Goal: Task Accomplishment & Management: Use online tool/utility

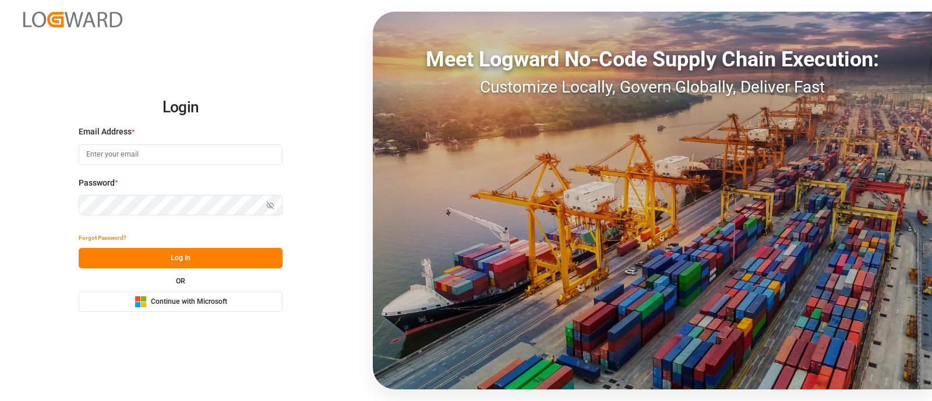
click at [262, 305] on button "Microsoft Logo Continue with Microsoft" at bounding box center [181, 302] width 204 height 20
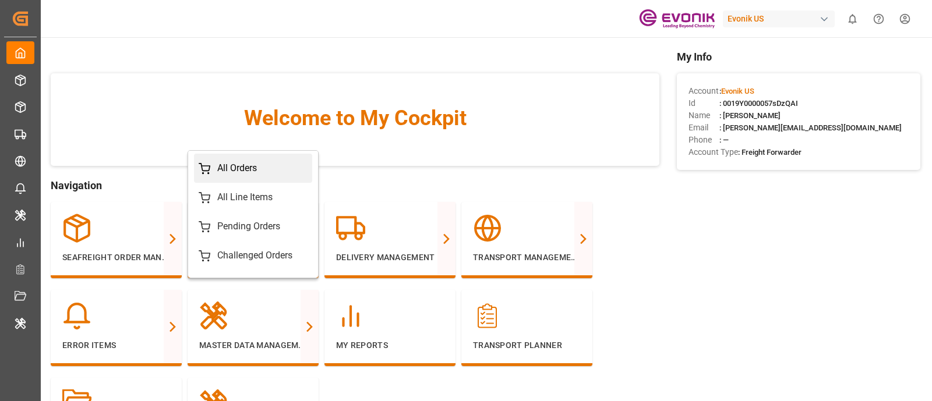
click at [242, 168] on div "All Orders" at bounding box center [237, 168] width 40 height 14
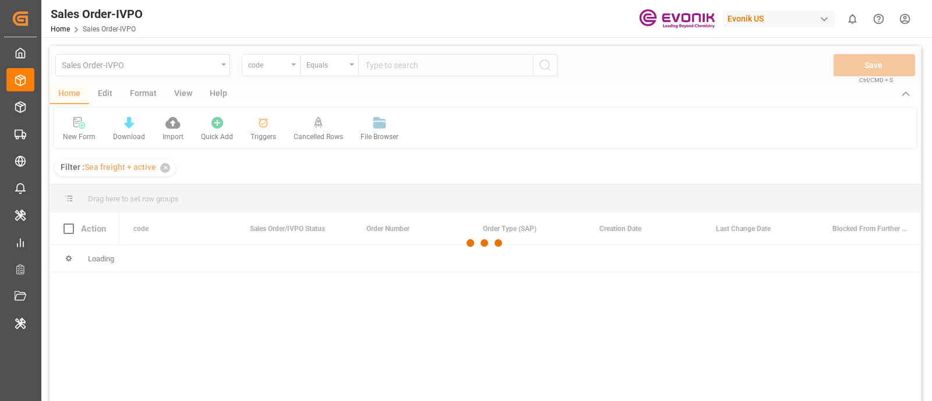
click at [224, 74] on div at bounding box center [484, 243] width 871 height 394
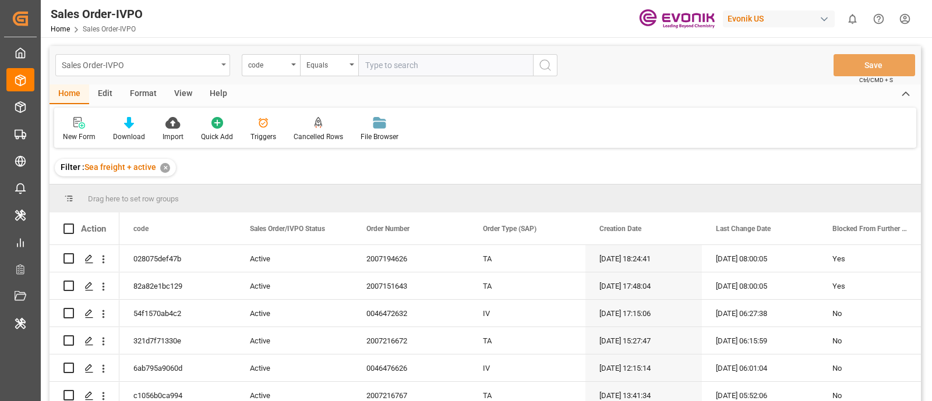
click at [225, 68] on div "Sales Order-IVPO" at bounding box center [142, 65] width 175 height 22
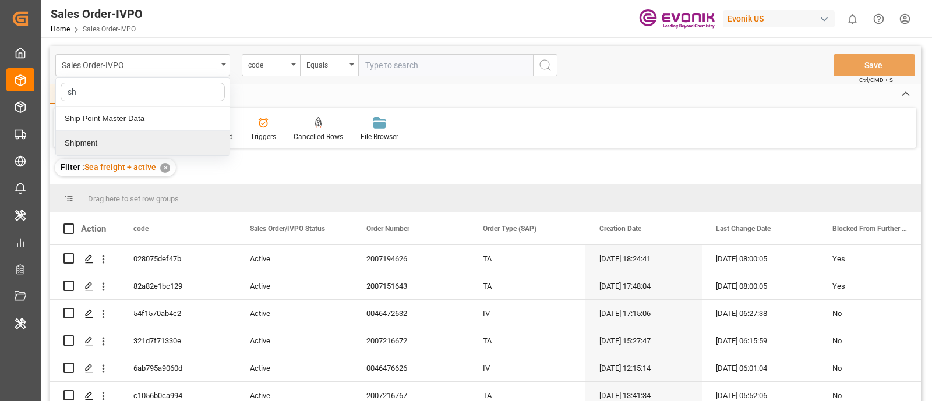
type input "shi"
click at [198, 140] on div "Shipment" at bounding box center [143, 143] width 174 height 24
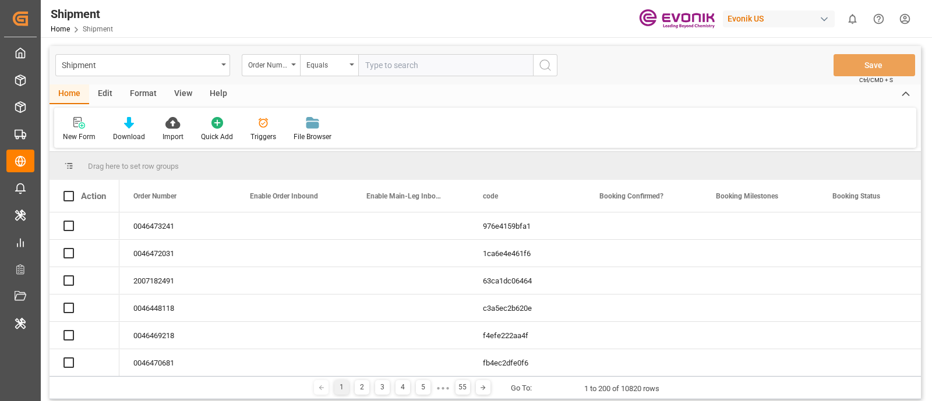
click at [186, 86] on div "View" at bounding box center [183, 94] width 36 height 20
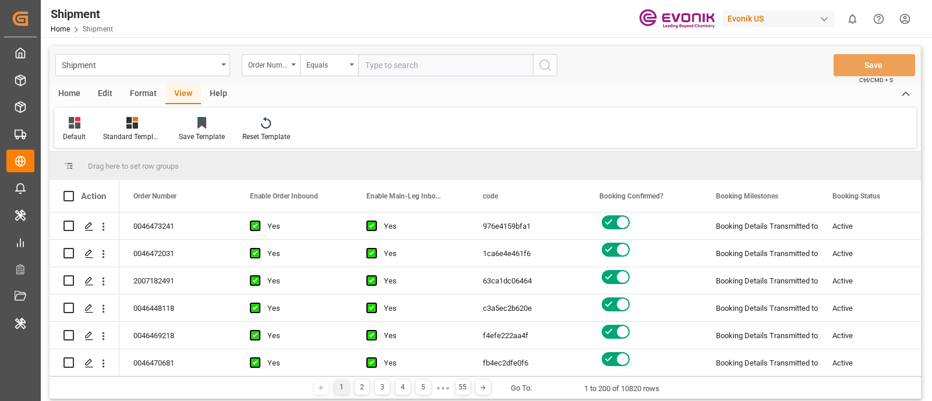
click at [145, 91] on div "Format" at bounding box center [143, 94] width 44 height 20
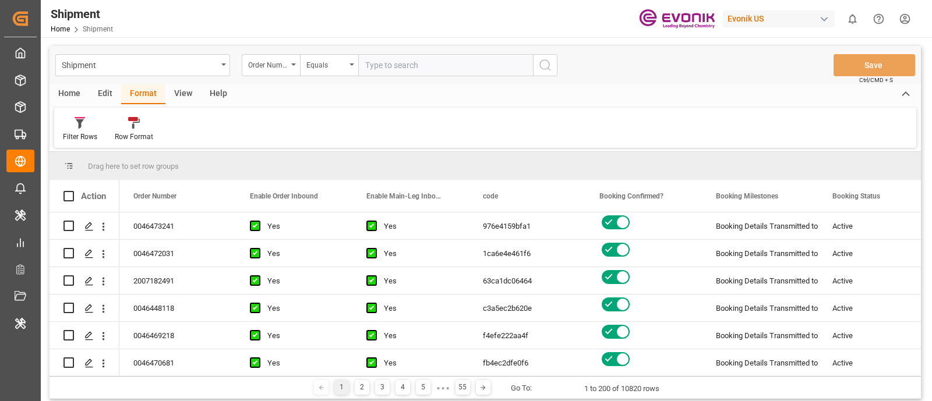
click at [96, 97] on div "Edit" at bounding box center [105, 94] width 32 height 20
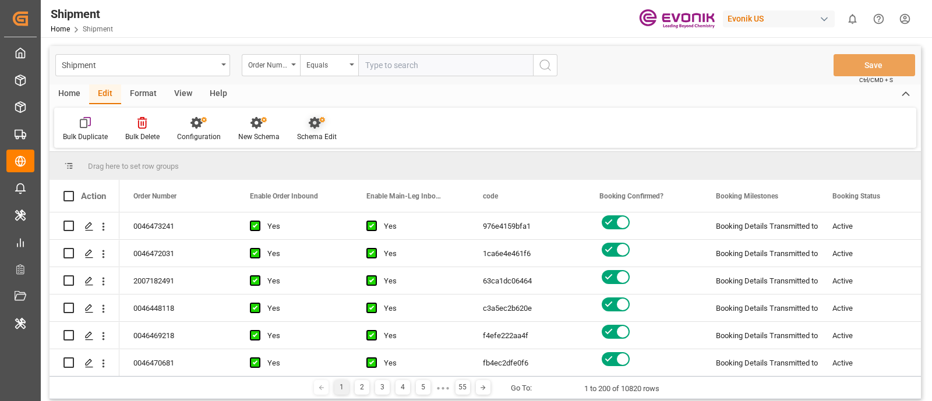
click at [314, 127] on icon at bounding box center [317, 123] width 16 height 12
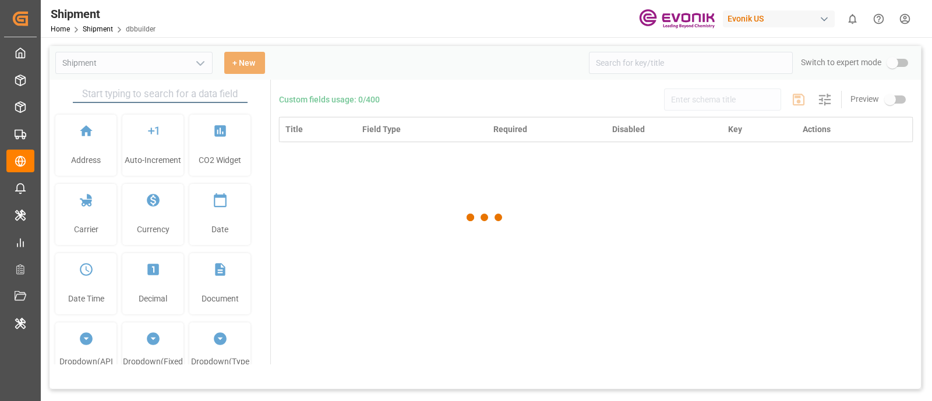
type input "Shipment"
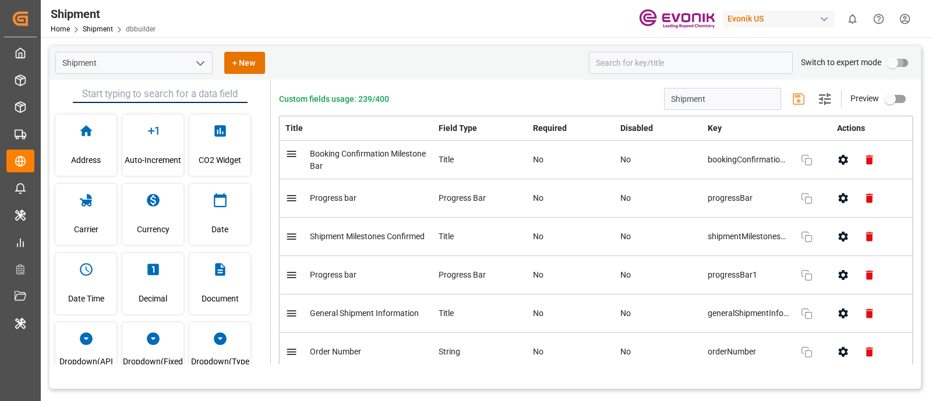
click at [897, 61] on input "primary checkbox" at bounding box center [892, 63] width 66 height 22
checkbox input "true"
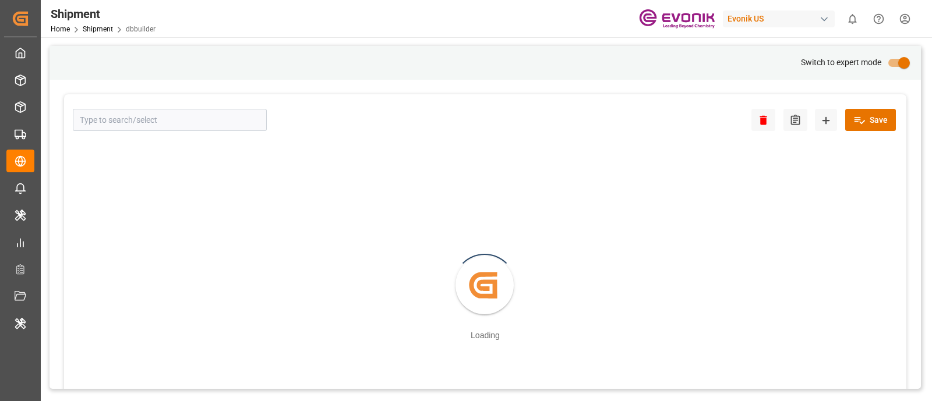
type input "Shipment"
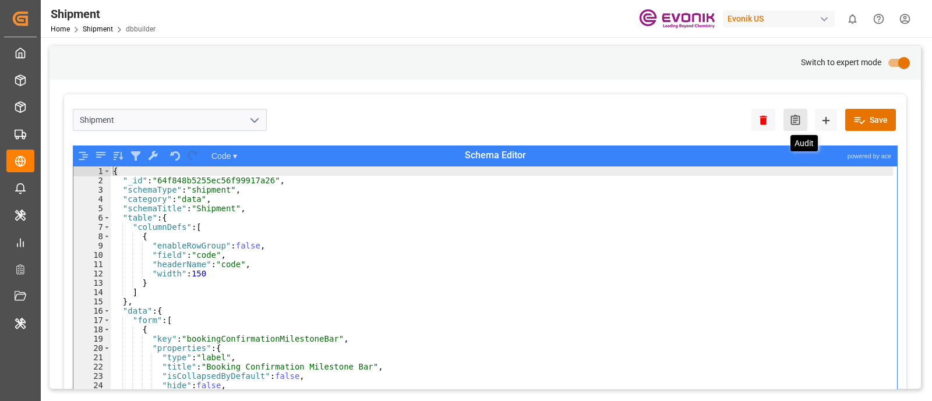
click at [794, 122] on icon at bounding box center [795, 120] width 12 height 12
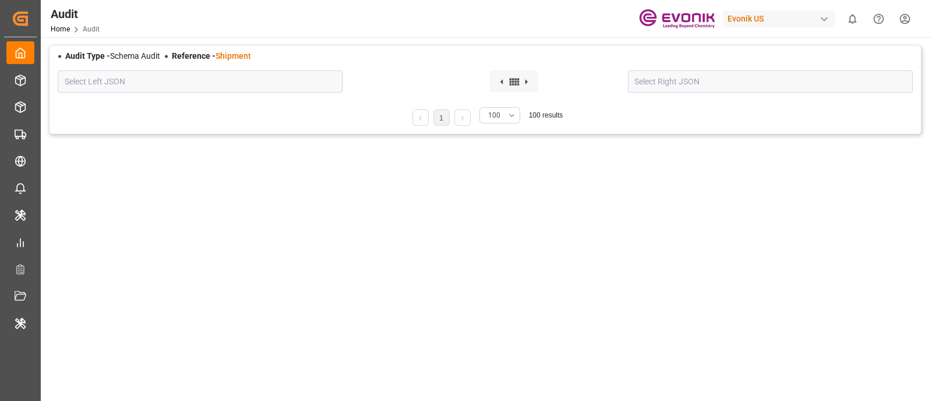
type input "2. Salvador Rodriguez - 29-Sep-2025 20:15:51"
type input "1. Latest Version"
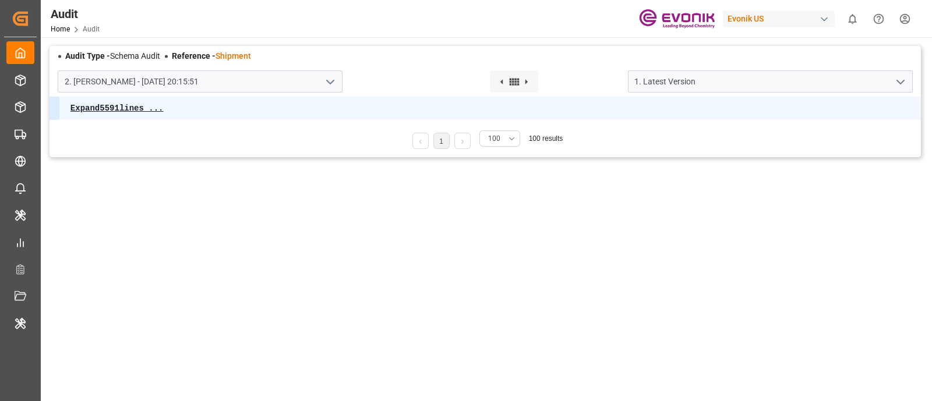
click at [328, 83] on icon "open menu" at bounding box center [330, 82] width 14 height 14
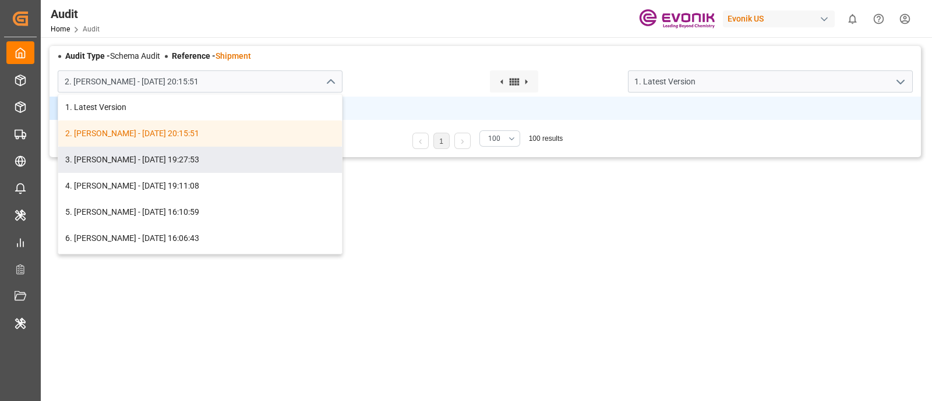
click at [405, 70] on div "2. Salvador Rodriguez - 29-Sep-2025 20:15:51 1. Latest Version 2. Salvador Rodr…" at bounding box center [484, 81] width 871 height 30
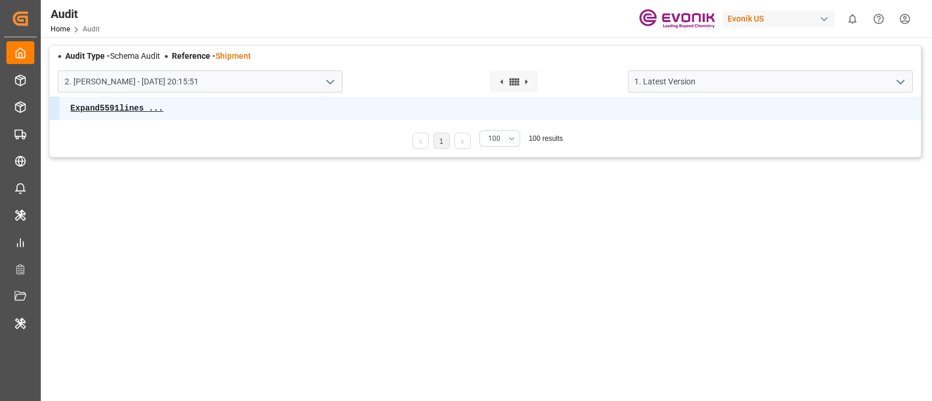
click at [72, 30] on span "Home" at bounding box center [67, 29] width 32 height 8
click at [63, 30] on link "Home" at bounding box center [60, 29] width 19 height 8
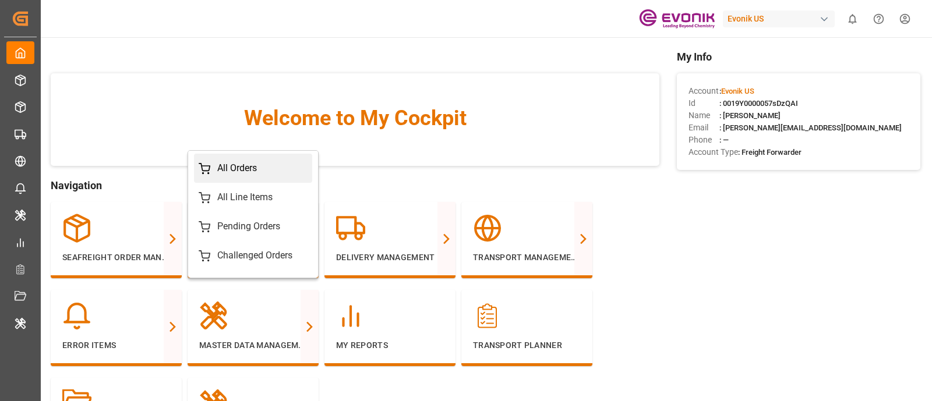
click at [254, 169] on div "All Orders" at bounding box center [237, 168] width 40 height 14
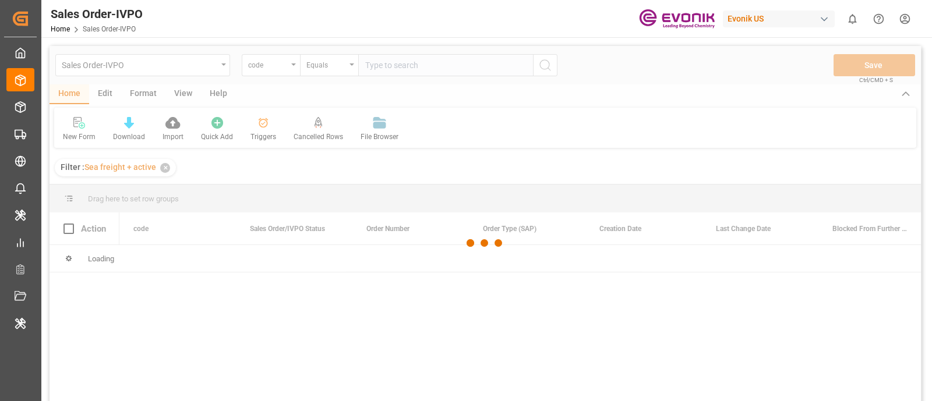
click at [224, 69] on div at bounding box center [484, 243] width 871 height 394
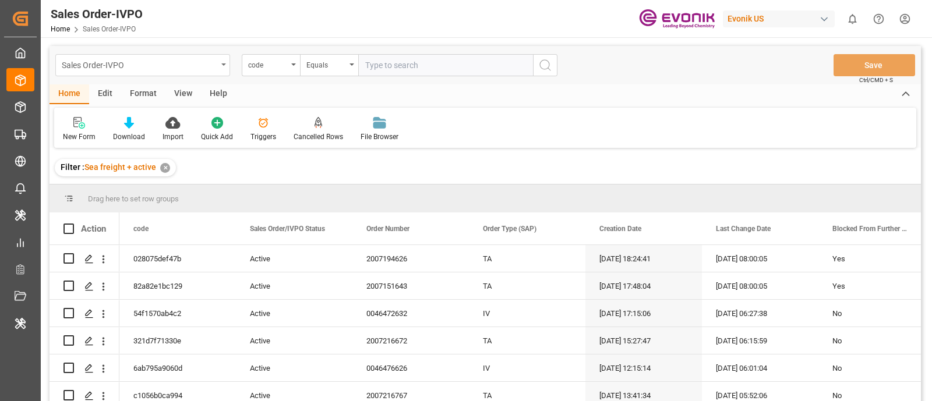
click at [224, 70] on div "Sales Order-IVPO" at bounding box center [142, 65] width 175 height 22
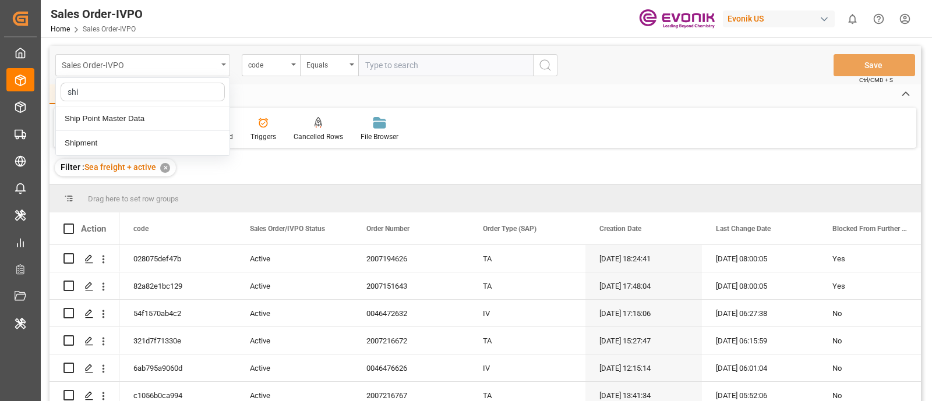
type input "ship"
click at [201, 140] on div "Shipment" at bounding box center [143, 143] width 174 height 24
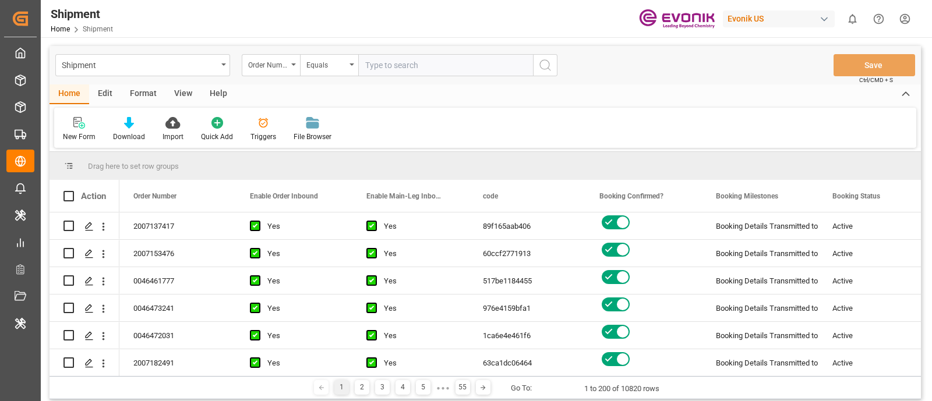
click at [183, 90] on div "View" at bounding box center [183, 94] width 36 height 20
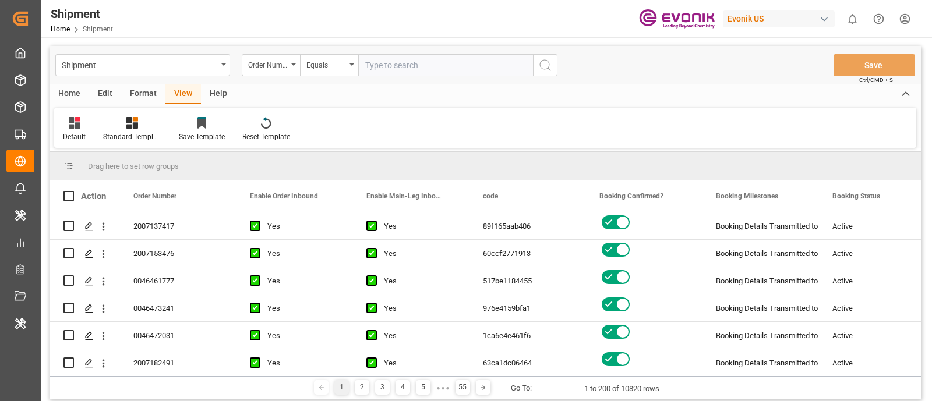
click at [103, 95] on div "Edit" at bounding box center [105, 94] width 32 height 20
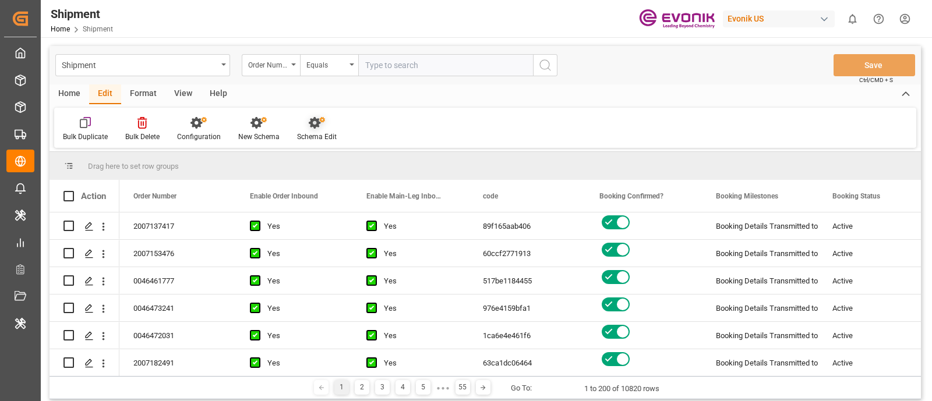
click at [309, 135] on div "Schema Edit" at bounding box center [317, 137] width 40 height 10
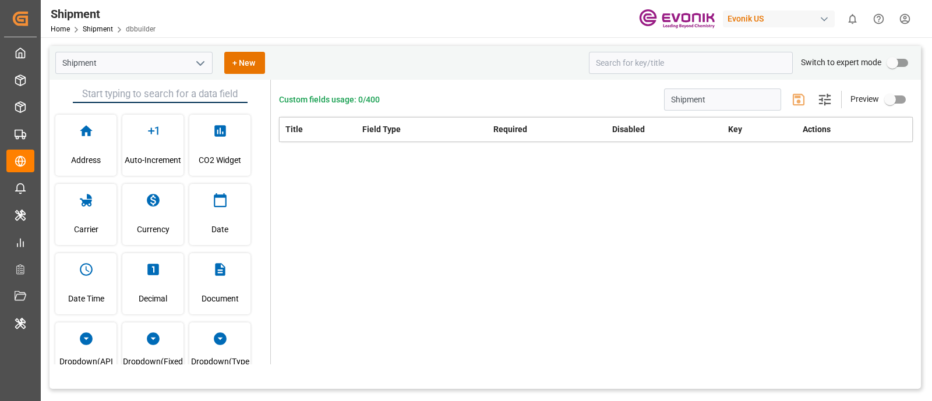
type input "Shipment"
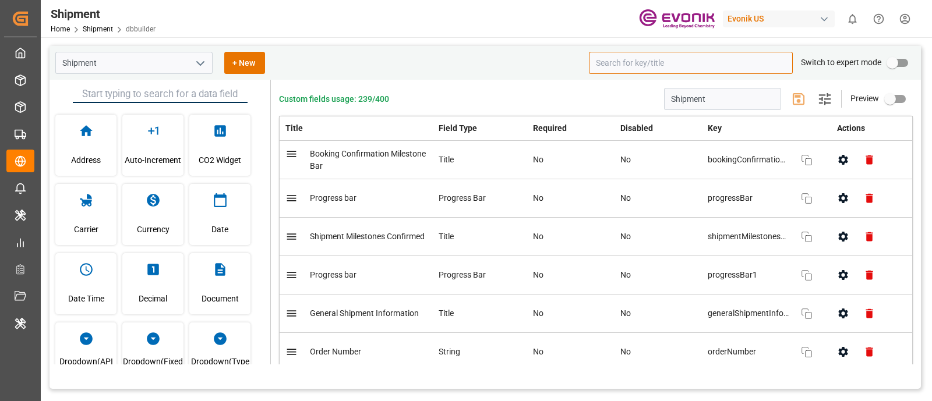
click at [625, 60] on input at bounding box center [691, 63] width 204 height 22
paste input "Initial PDF Sailing Confirmation Upload"
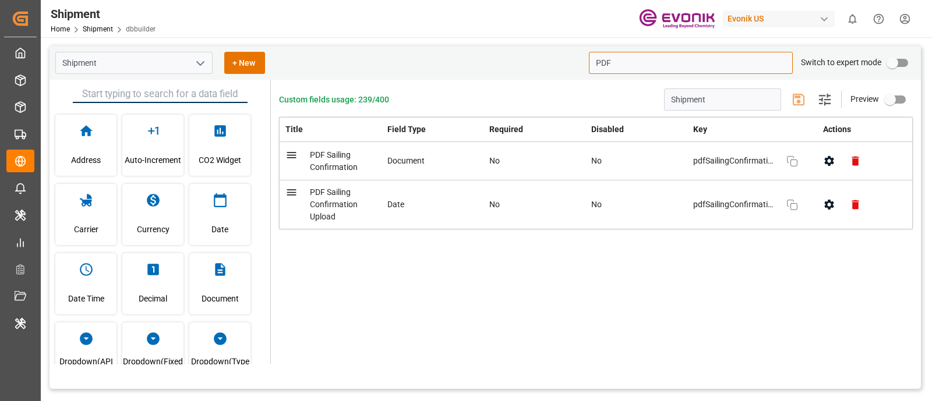
type input "PDF"
